Goal: Information Seeking & Learning: Learn about a topic

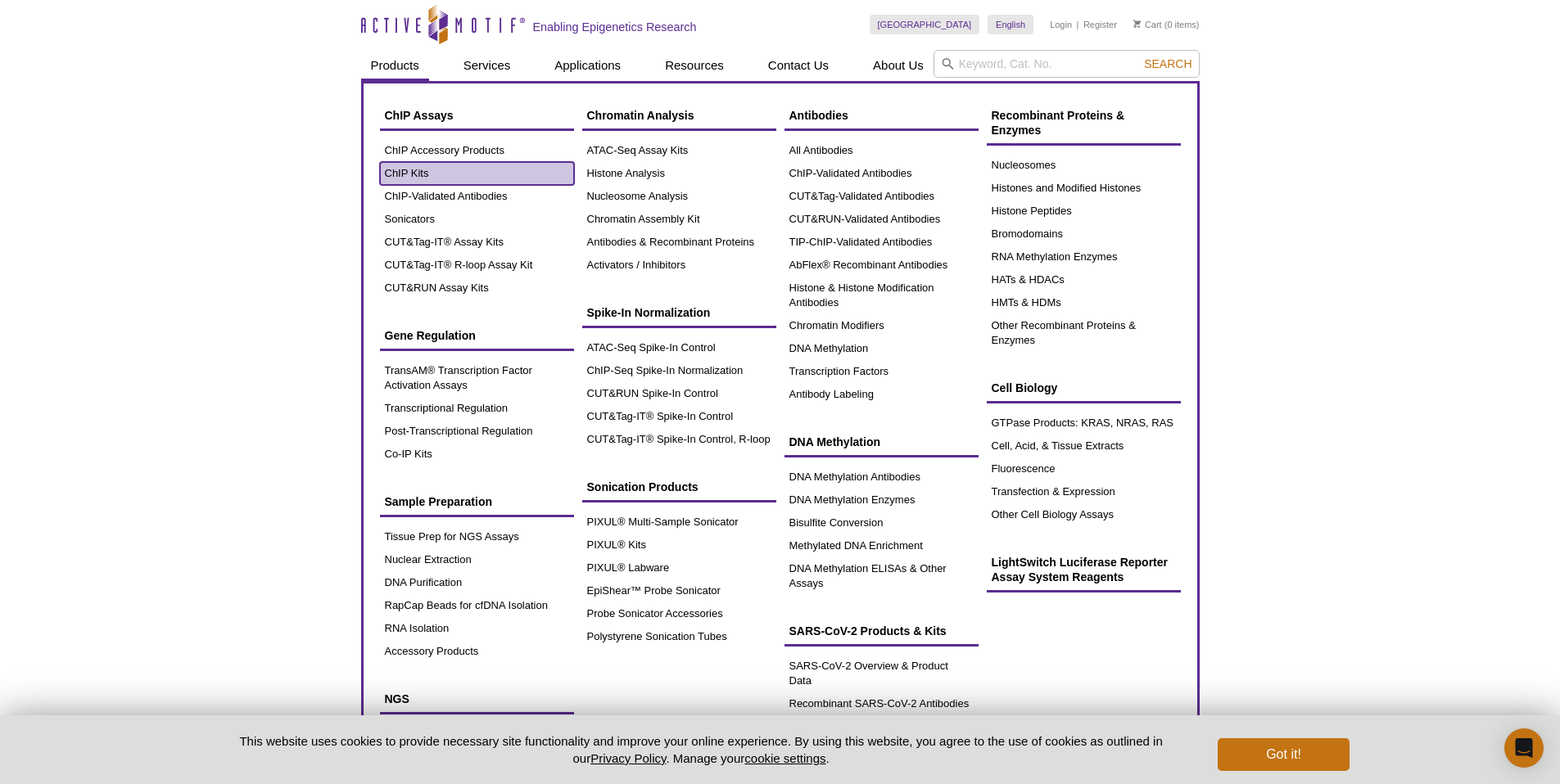
click at [425, 172] on link "ChIP Kits" at bounding box center [477, 173] width 194 height 23
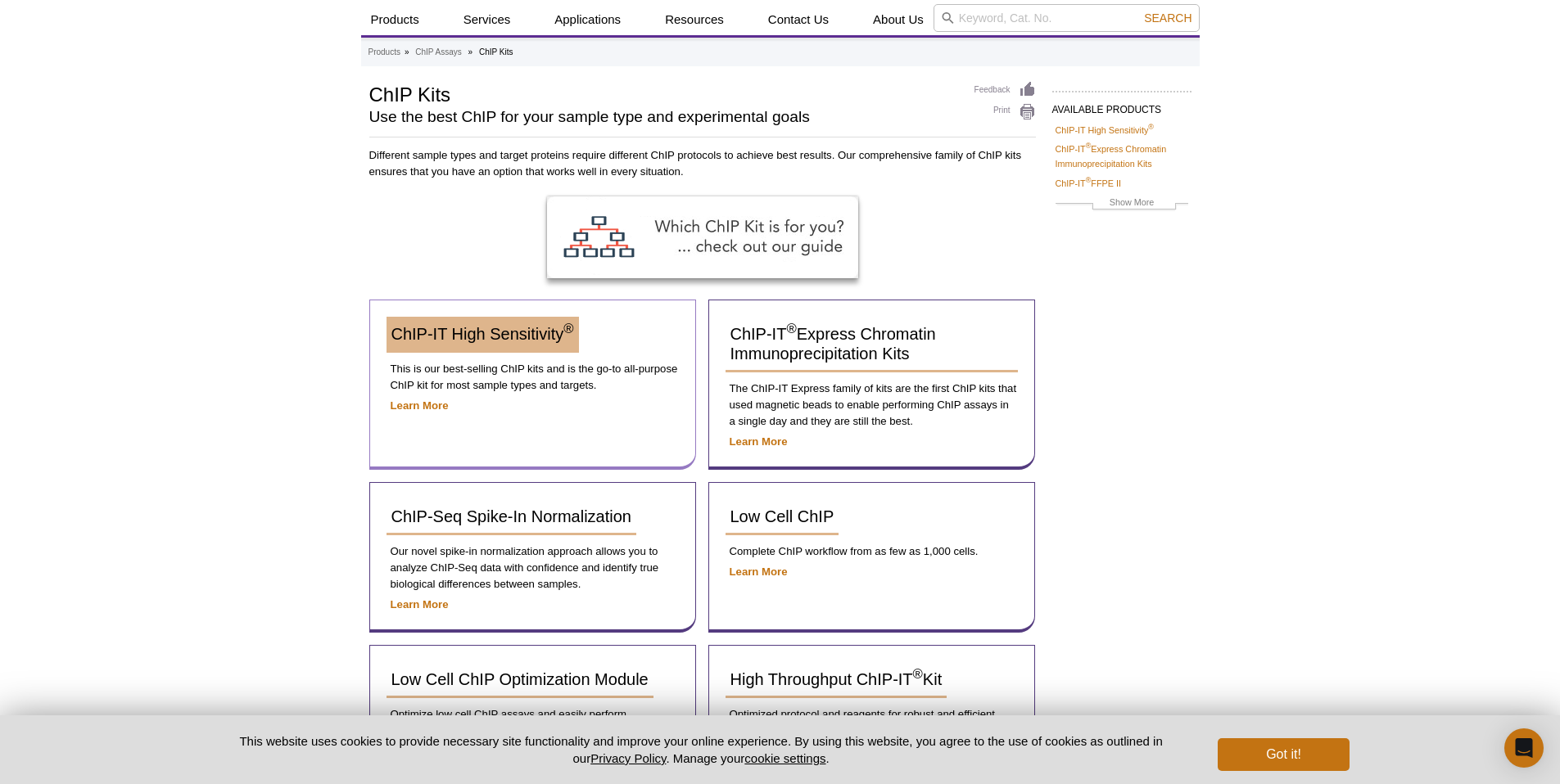
scroll to position [127, 0]
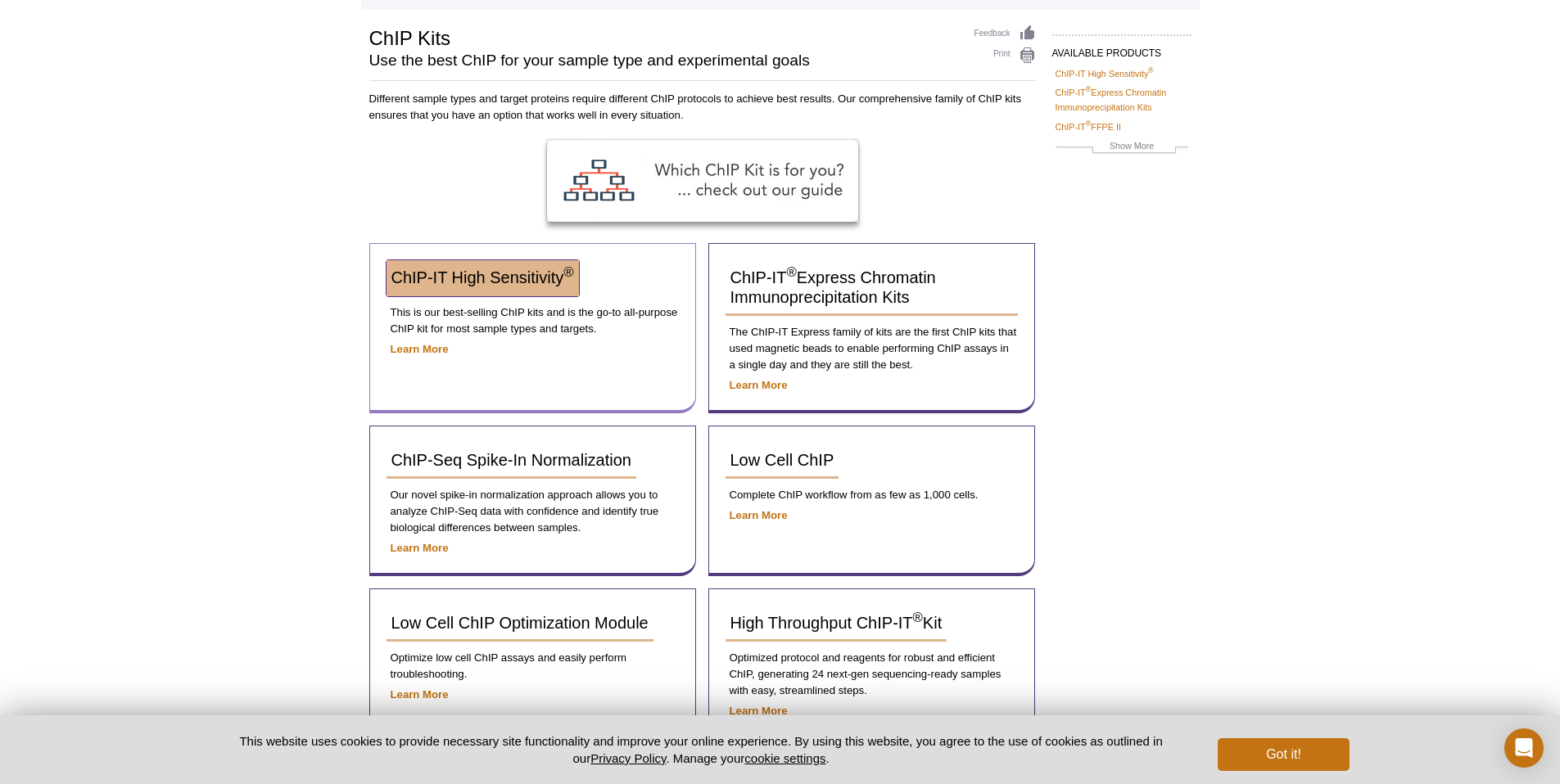
click at [524, 283] on span "ChIP-IT High Sensitivity ®" at bounding box center [482, 277] width 183 height 18
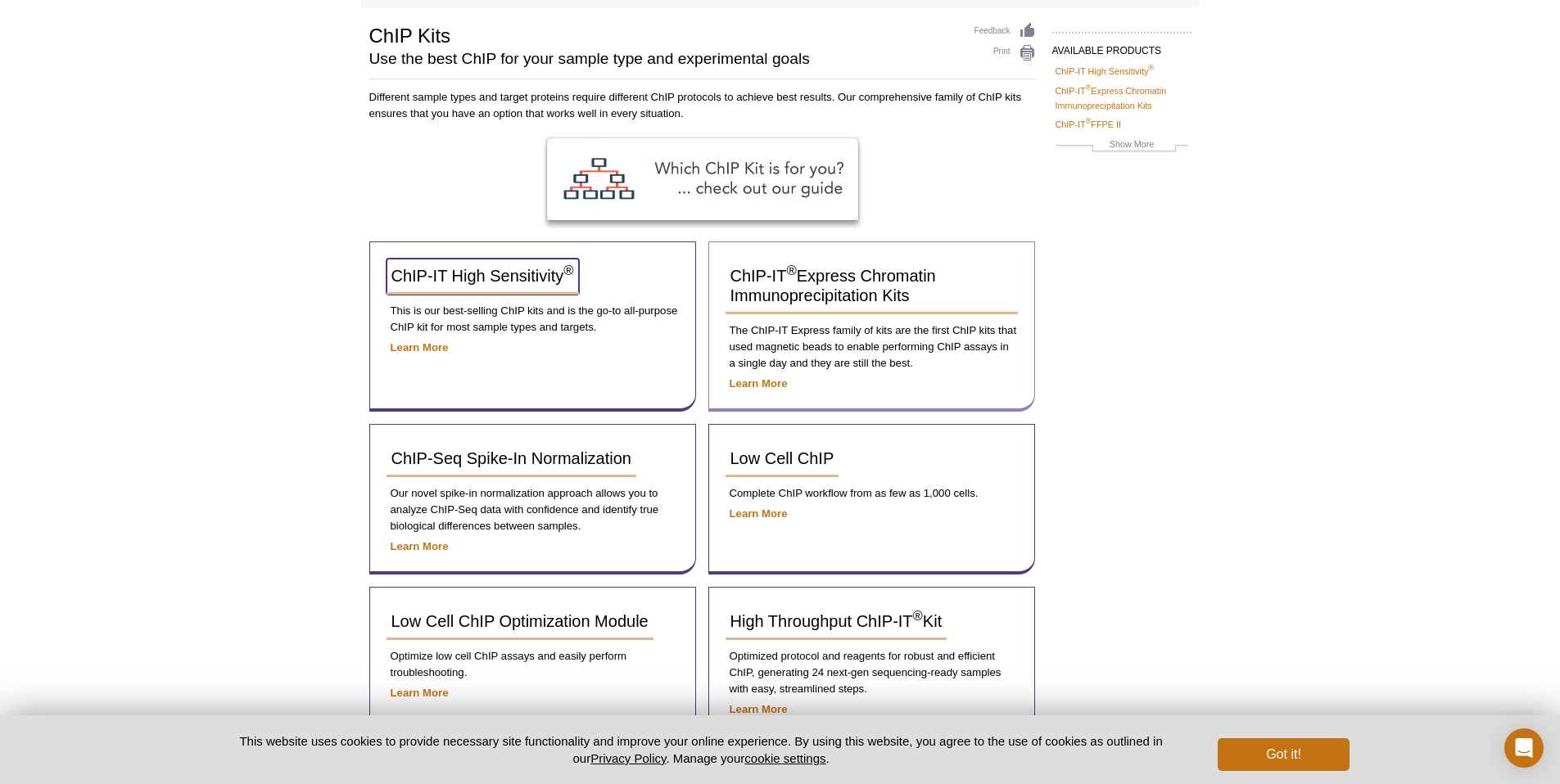
scroll to position [117, 0]
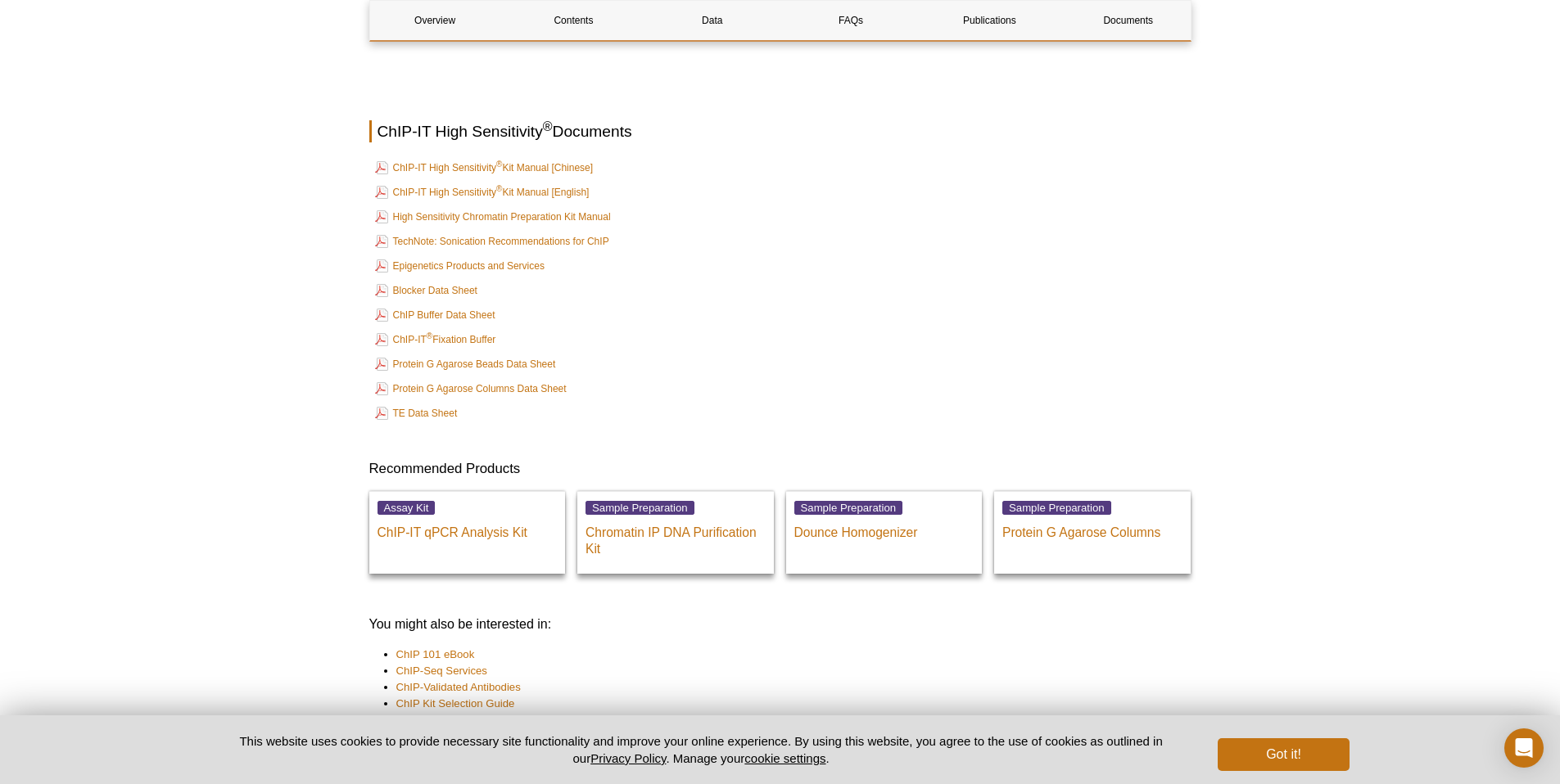
scroll to position [5904, 0]
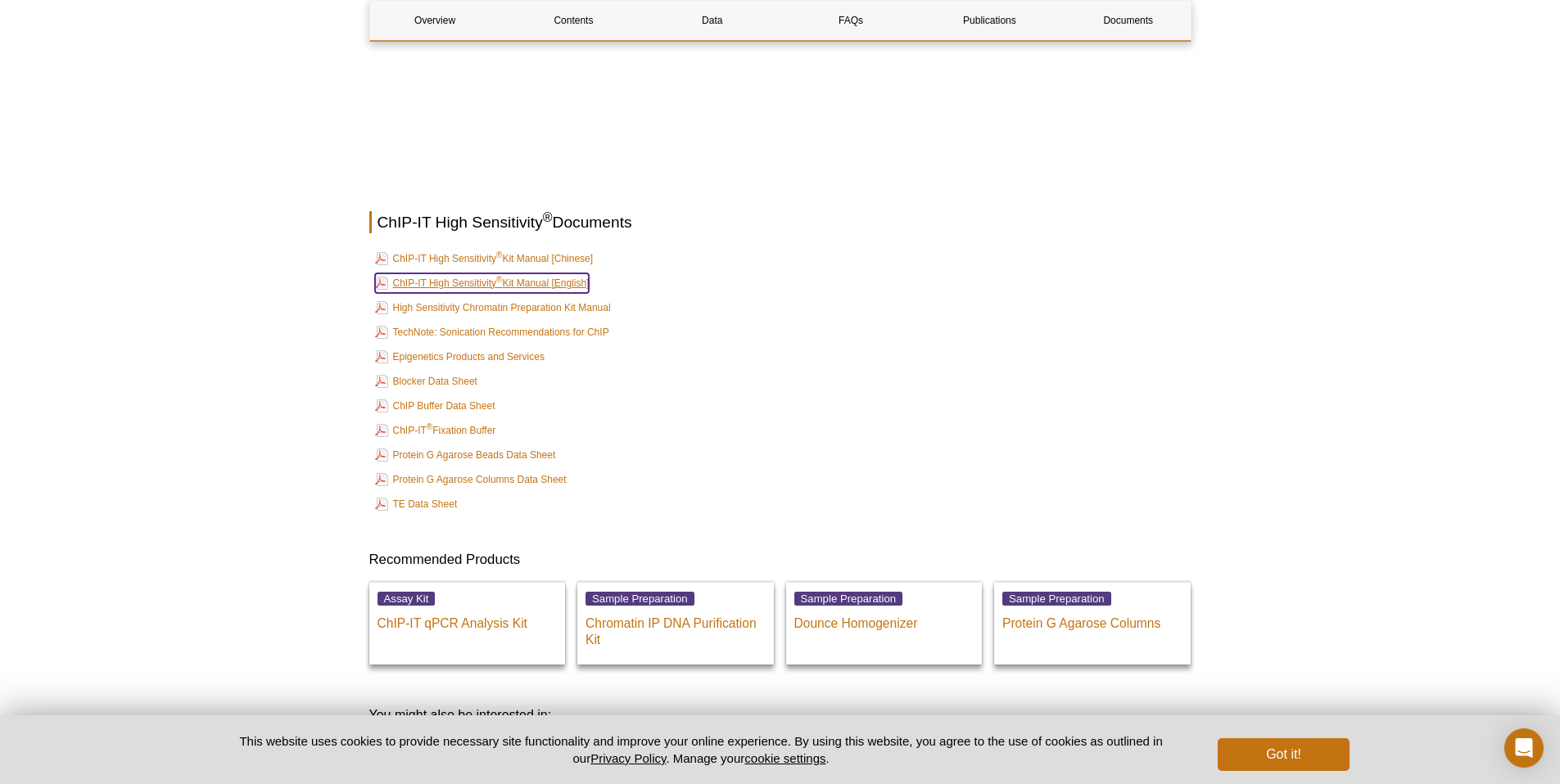
click at [469, 277] on link "ChIP-IT High Sensitivity ® Kit Manual [English]" at bounding box center [481, 283] width 214 height 19
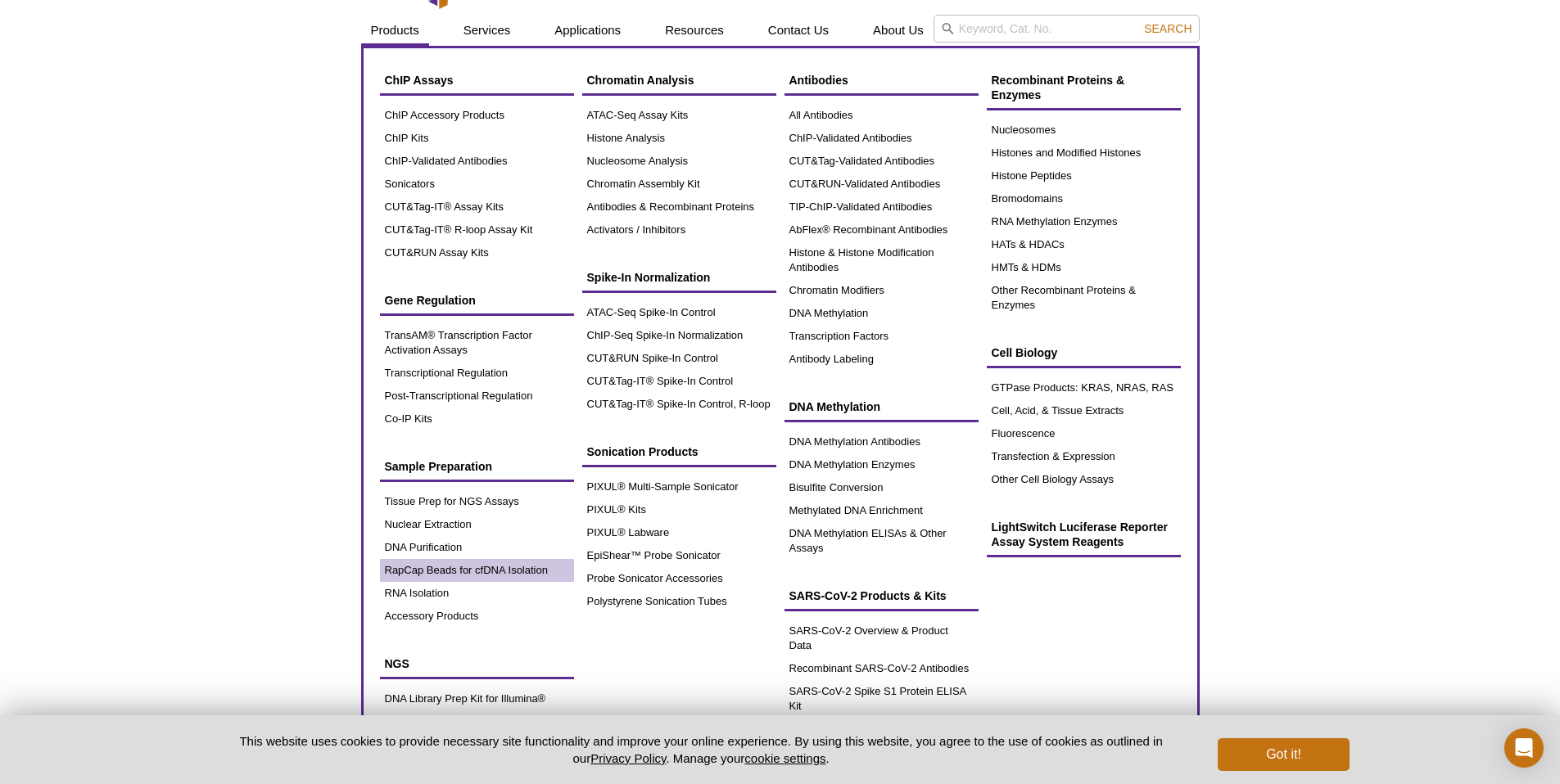
scroll to position [39, 0]
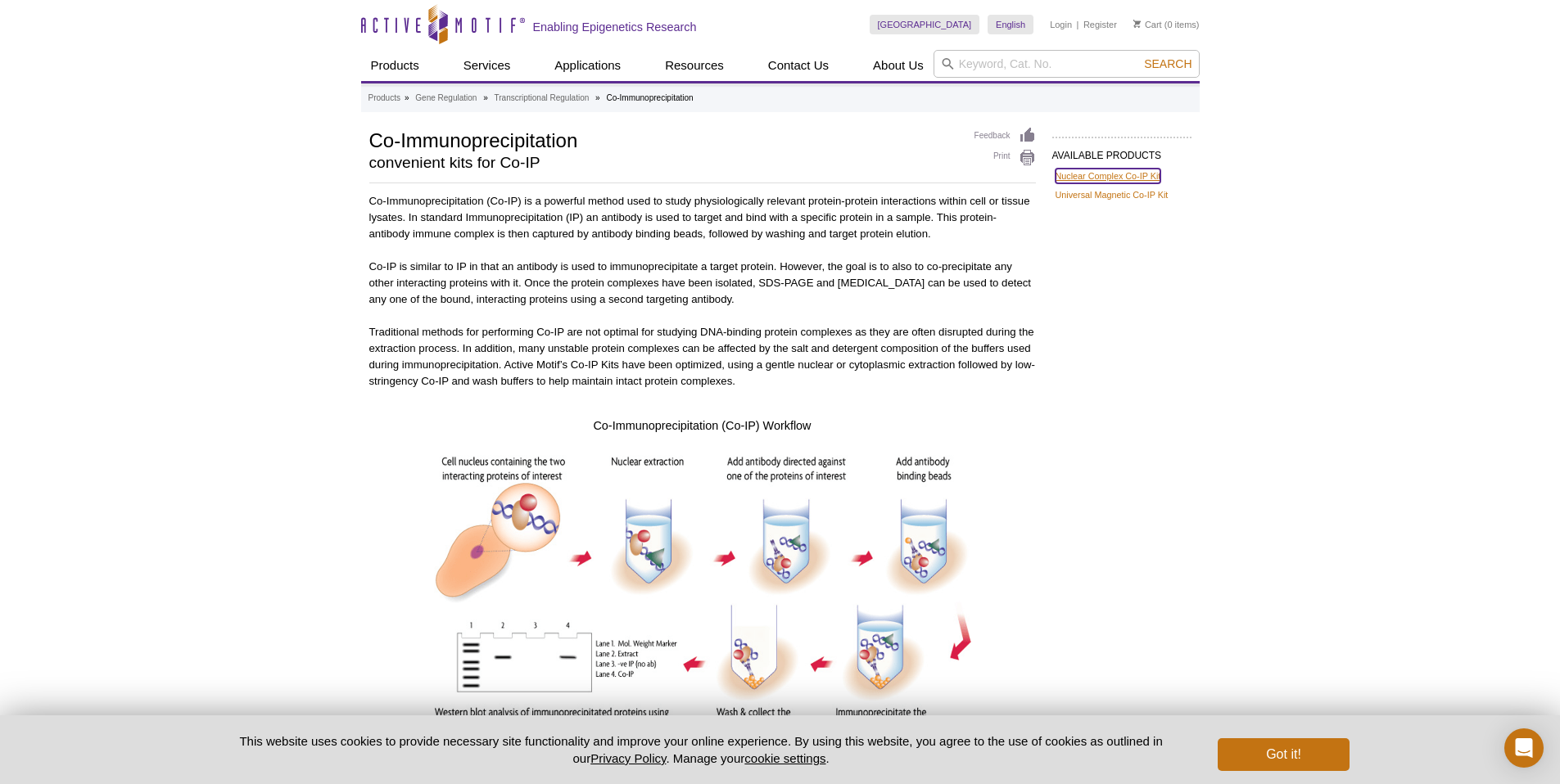
click at [1099, 176] on link "Nuclear Complex Co-IP Kit" at bounding box center [1107, 176] width 106 height 15
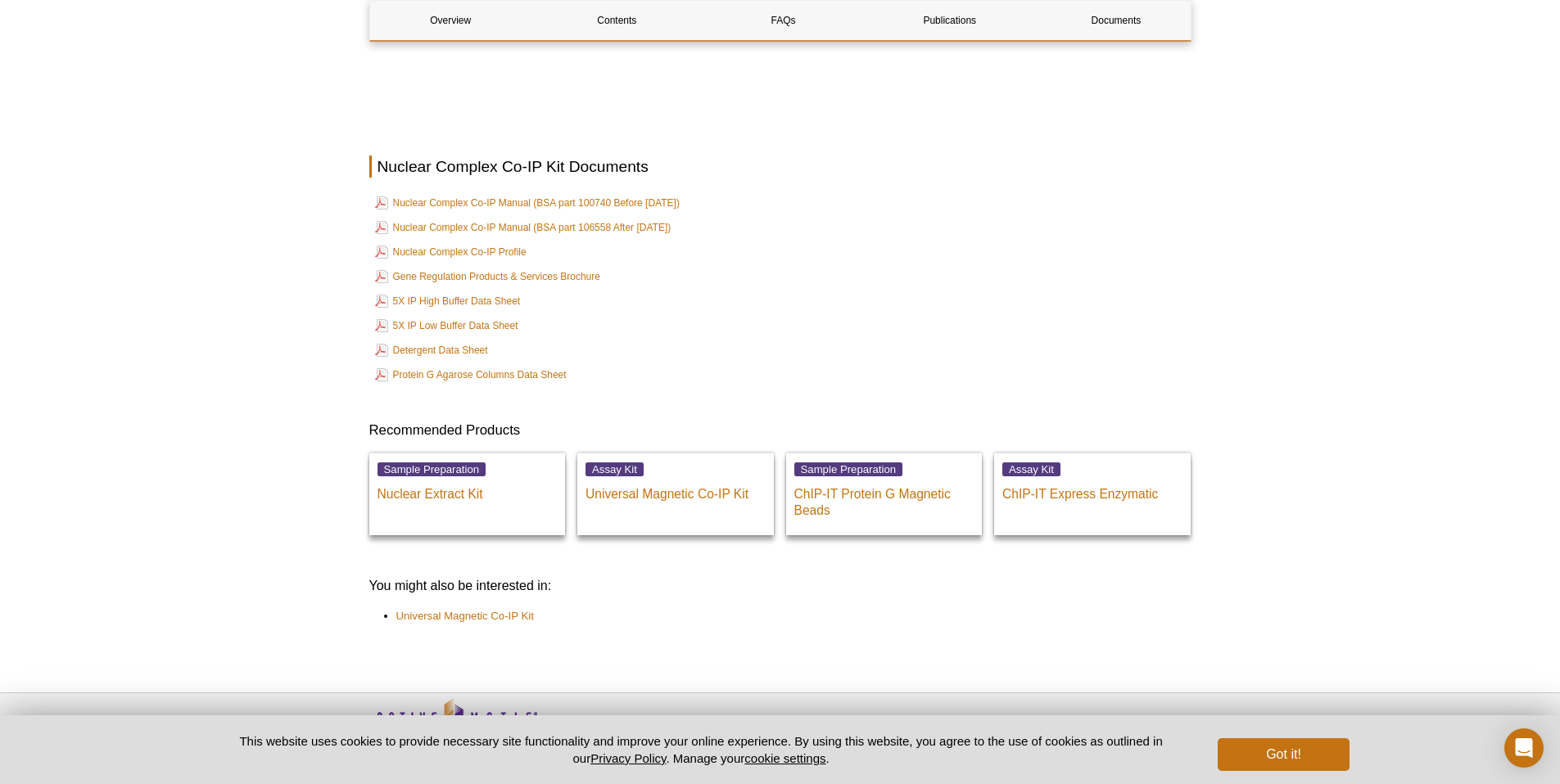
scroll to position [2608, 0]
